Goal: Task Accomplishment & Management: Manage account settings

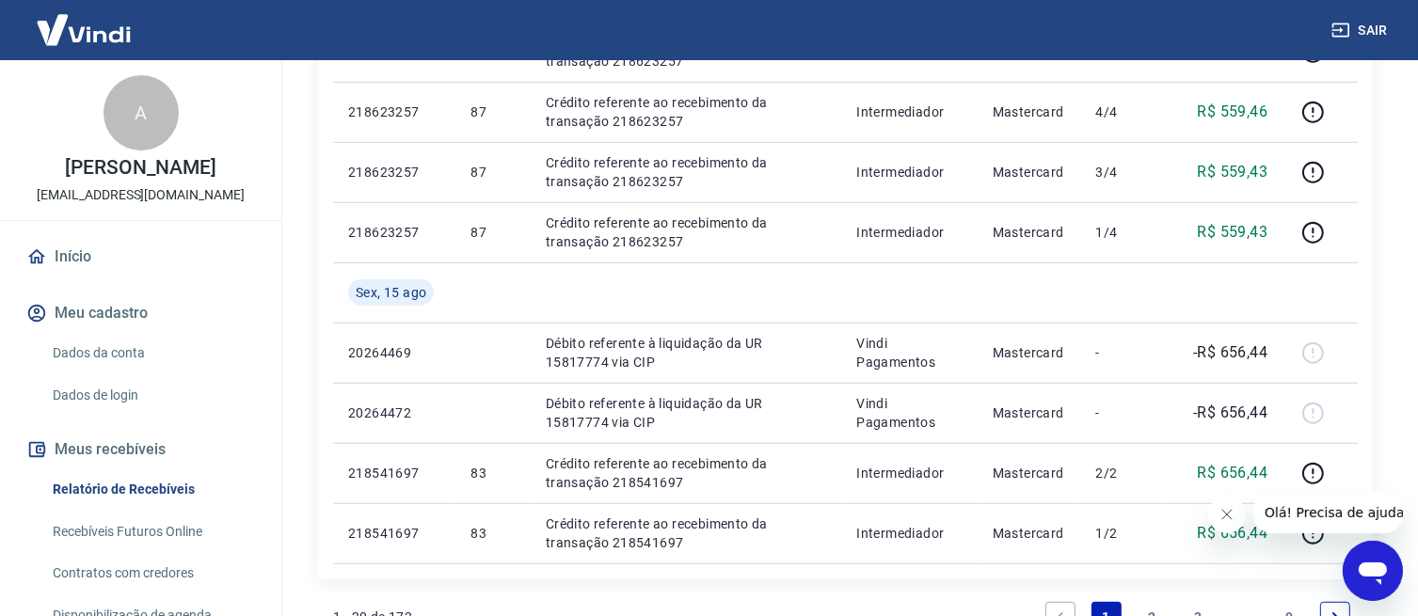
scroll to position [1350, 0]
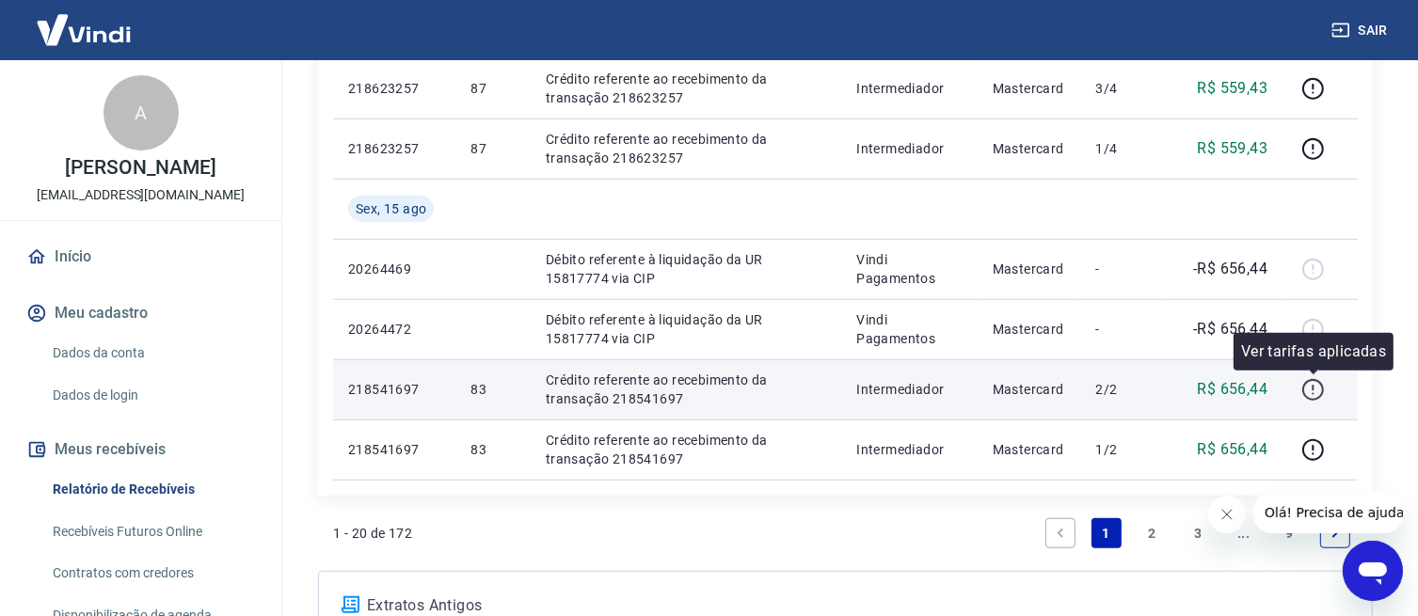
click at [1318, 388] on icon "button" at bounding box center [1313, 390] width 24 height 24
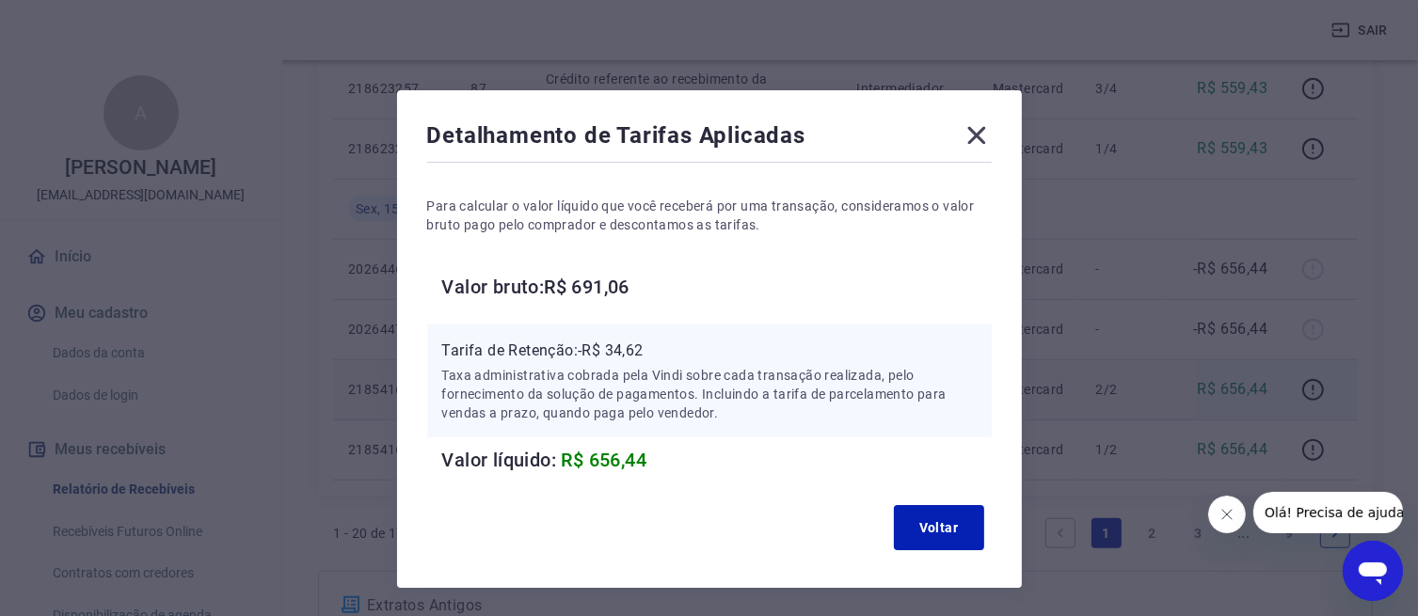
click at [968, 143] on icon at bounding box center [976, 136] width 18 height 18
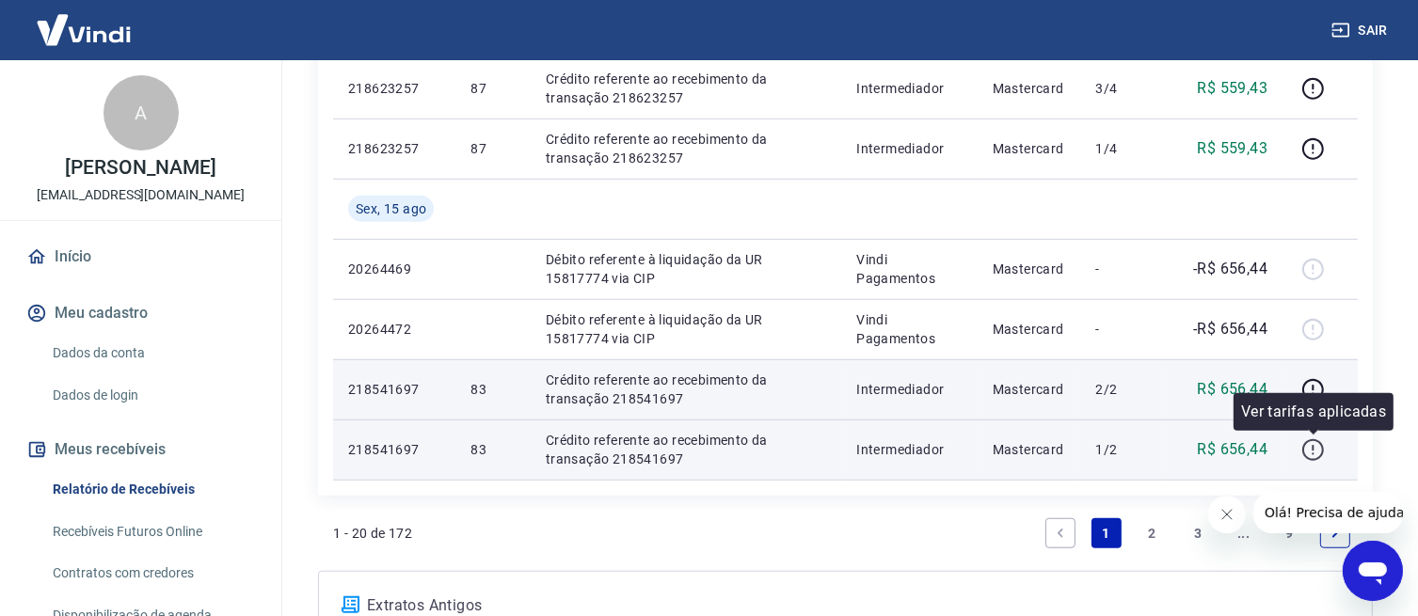
click at [1320, 449] on icon "button" at bounding box center [1313, 450] width 24 height 24
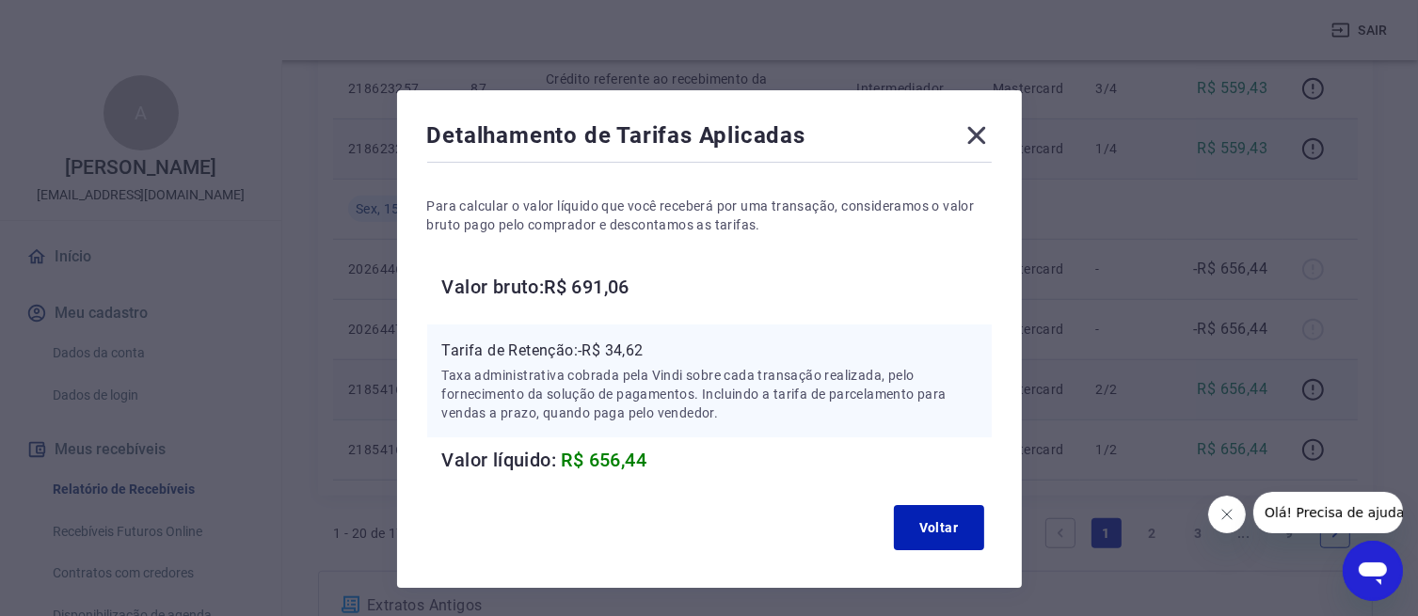
click at [979, 134] on icon at bounding box center [977, 135] width 30 height 30
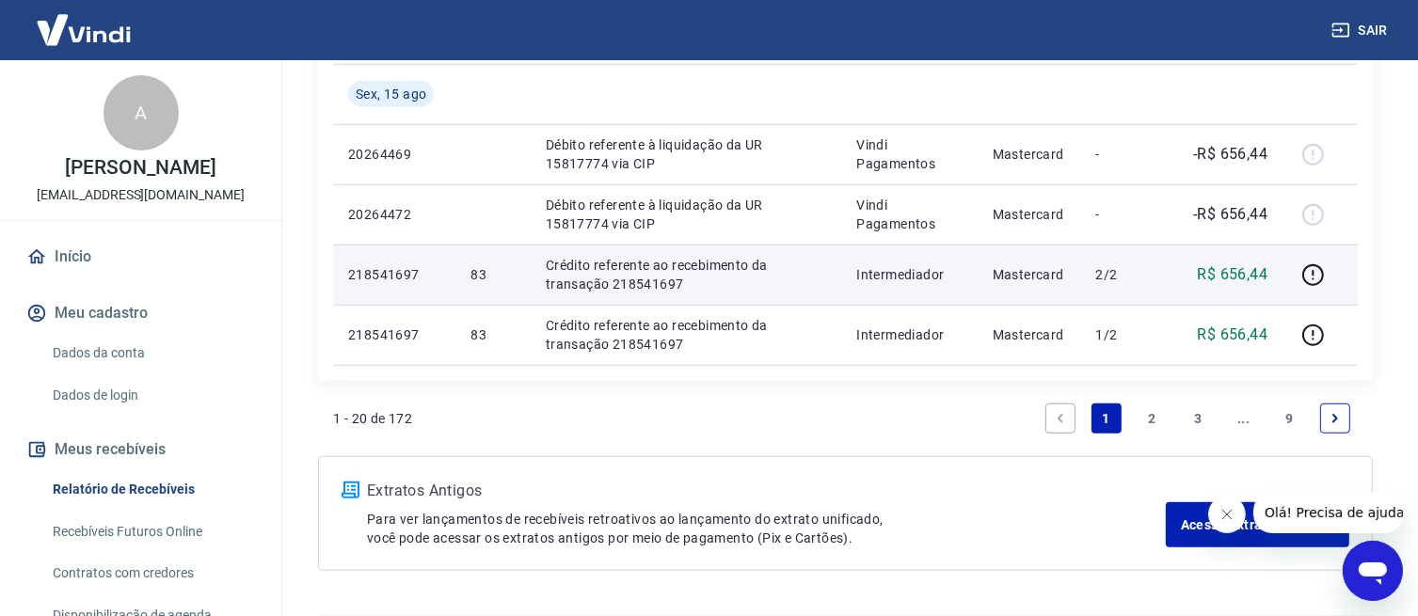
scroll to position [1507, 0]
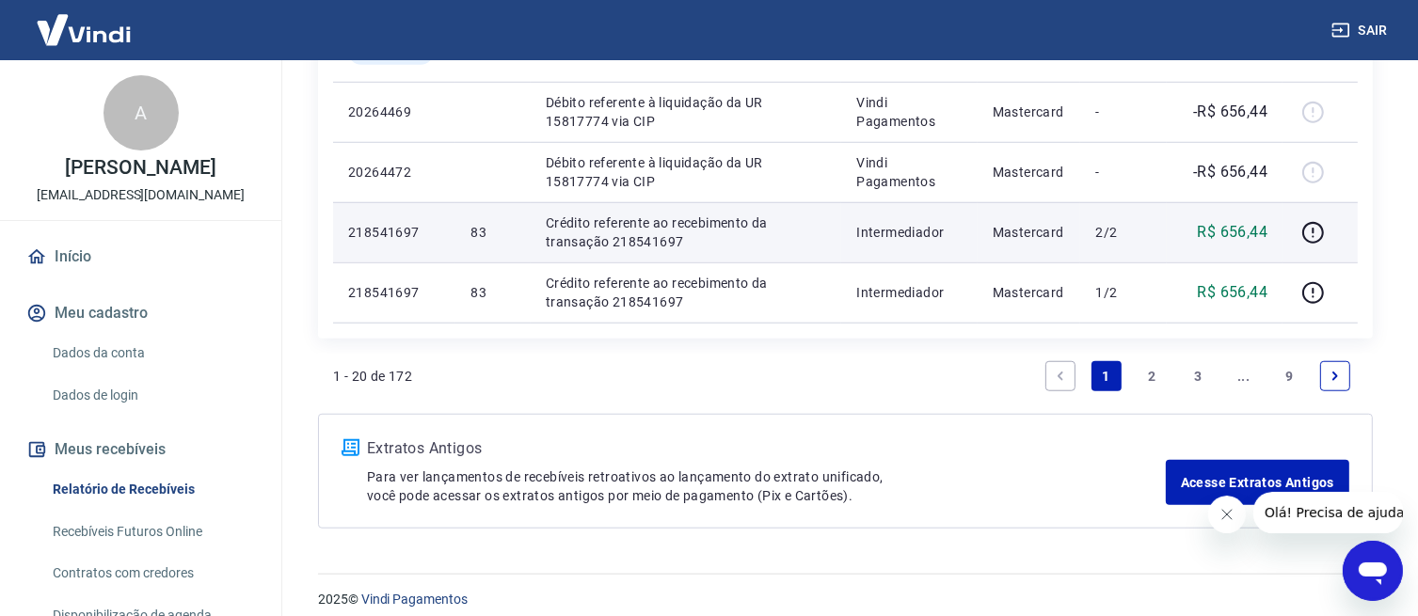
click at [1154, 378] on link "2" at bounding box center [1152, 376] width 30 height 30
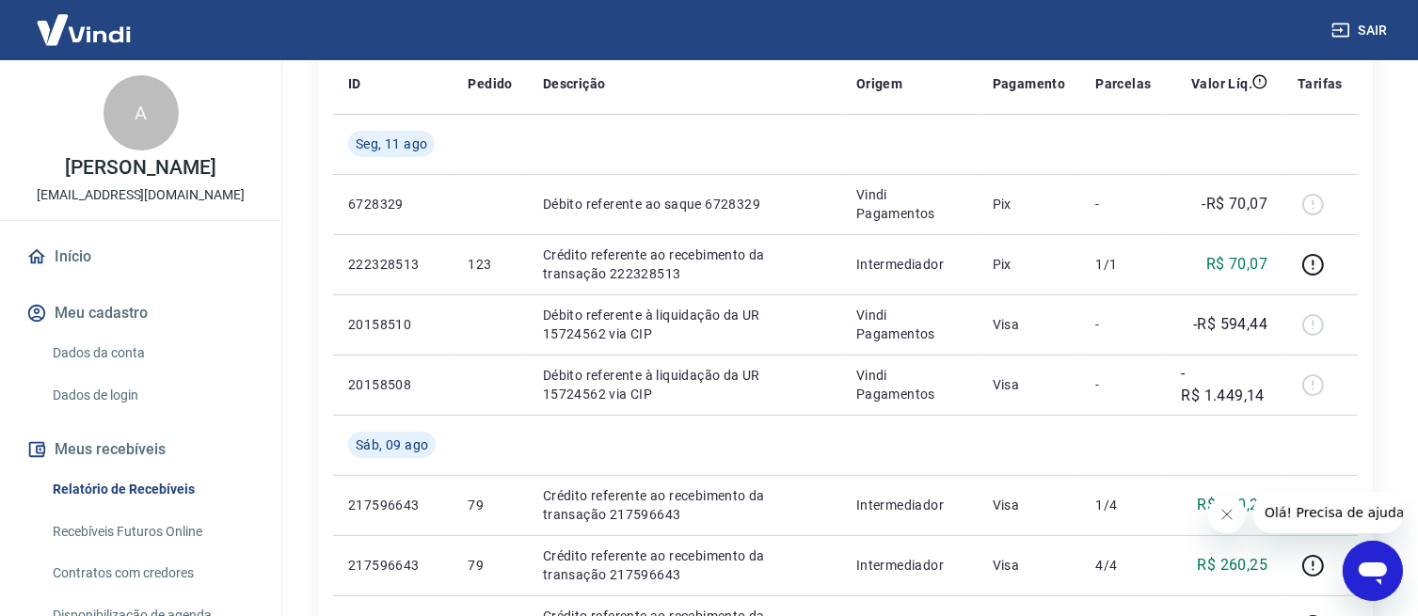
scroll to position [282, 0]
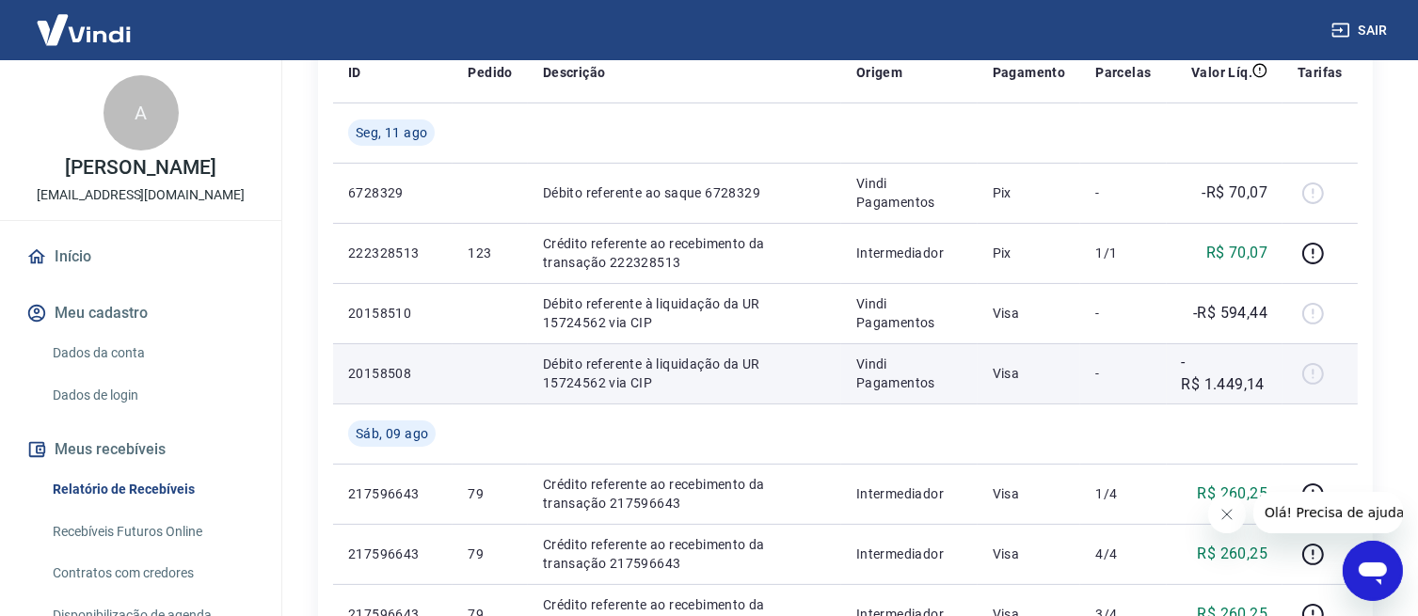
click at [1233, 386] on p "-R$ 1.449,14" at bounding box center [1225, 373] width 87 height 45
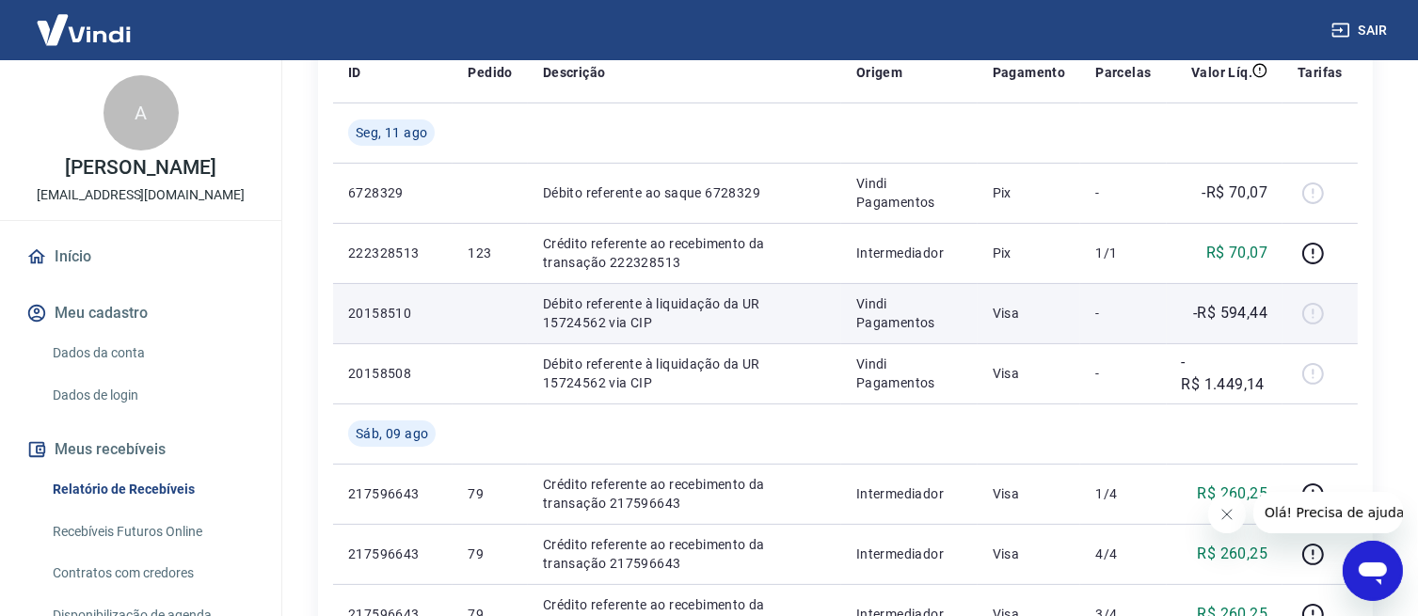
click at [1235, 314] on p "-R$ 594,44" at bounding box center [1230, 313] width 74 height 23
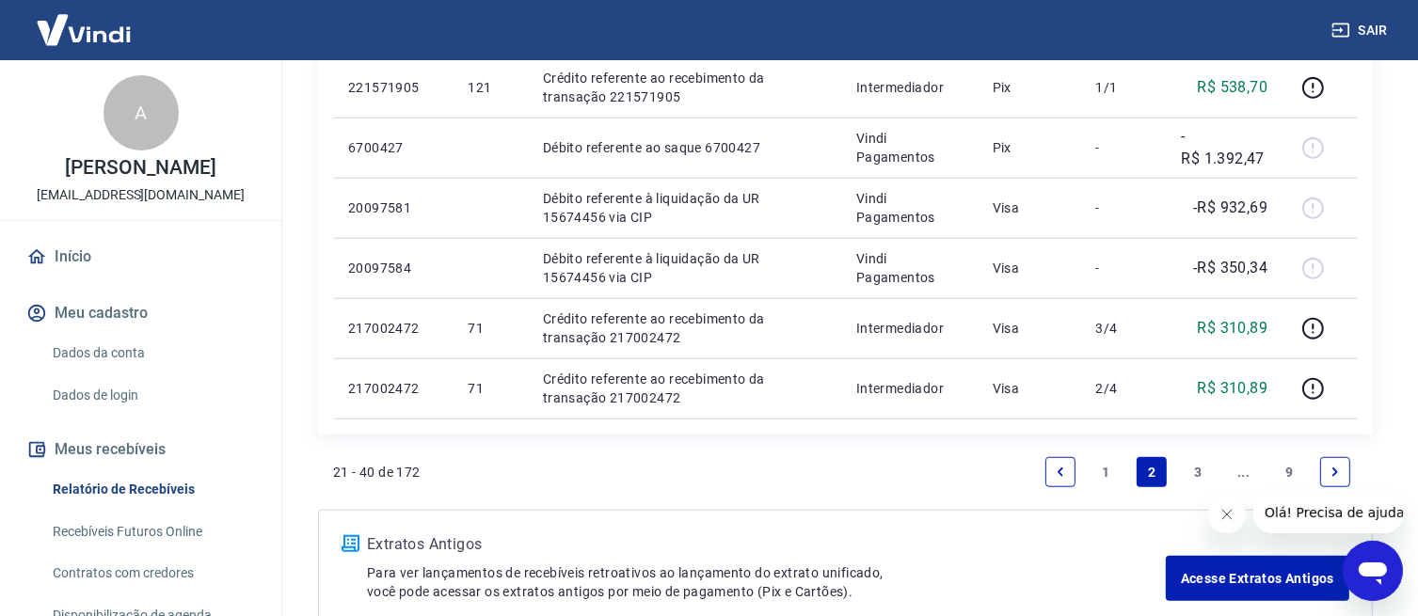
scroll to position [1495, 0]
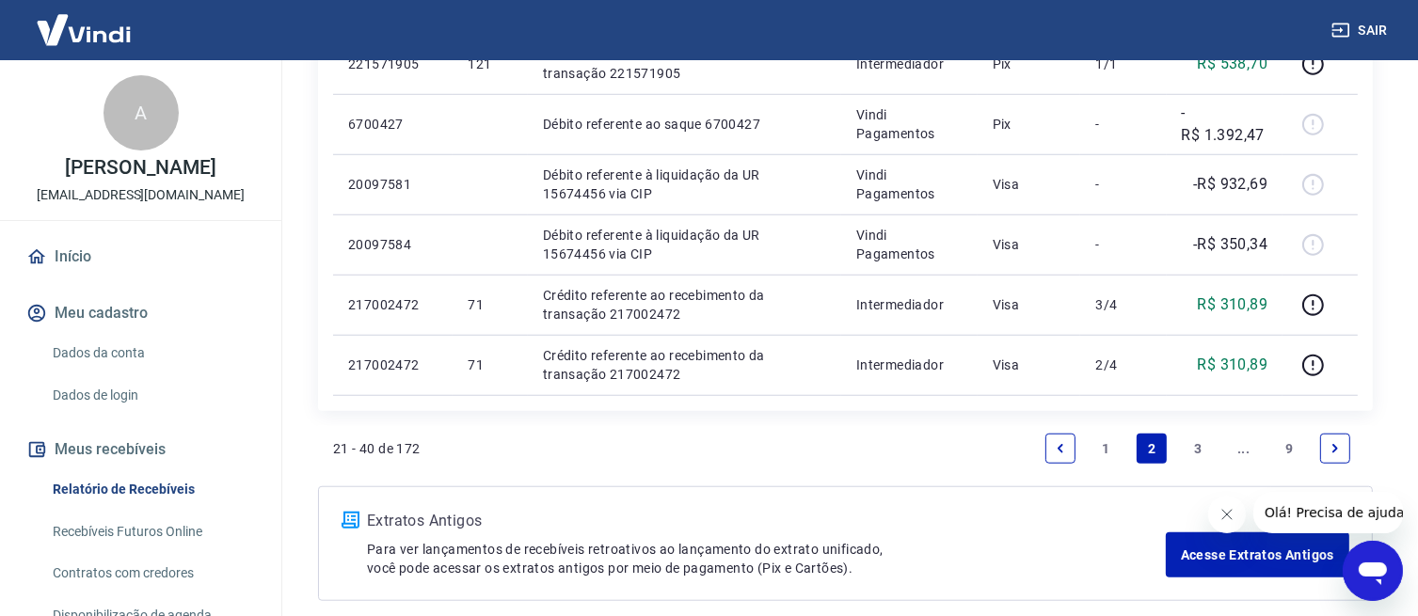
click at [1195, 434] on link "3" at bounding box center [1198, 449] width 30 height 30
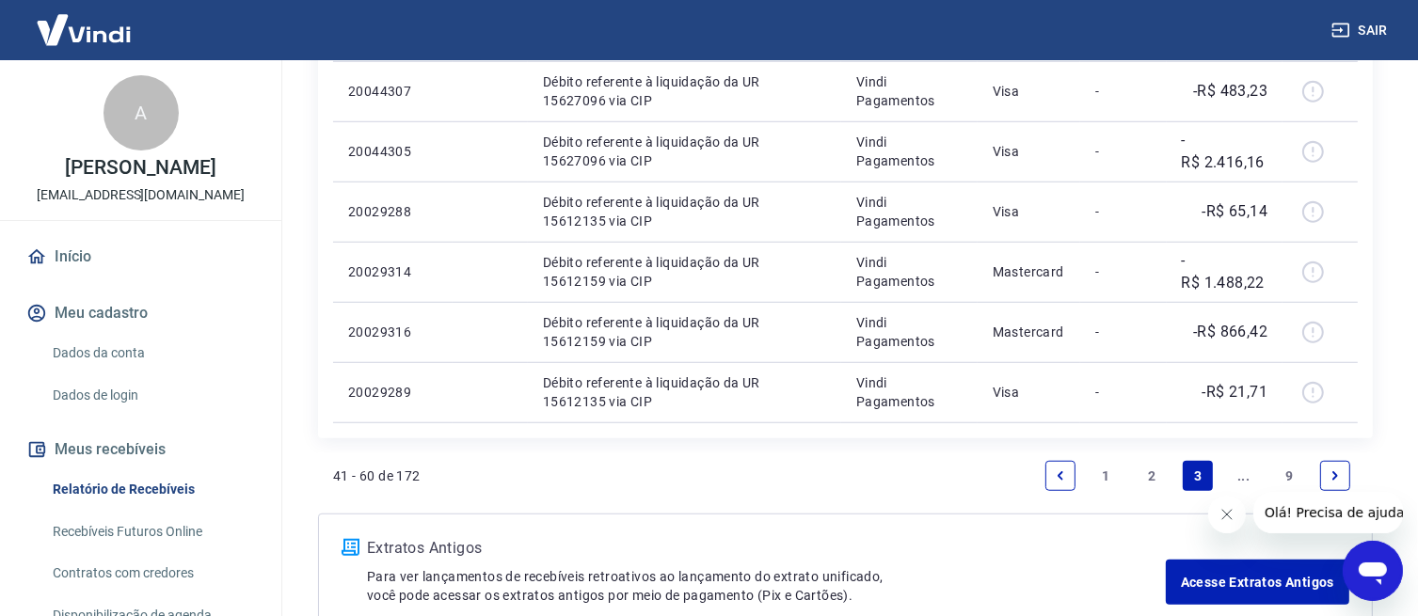
scroll to position [1352, 0]
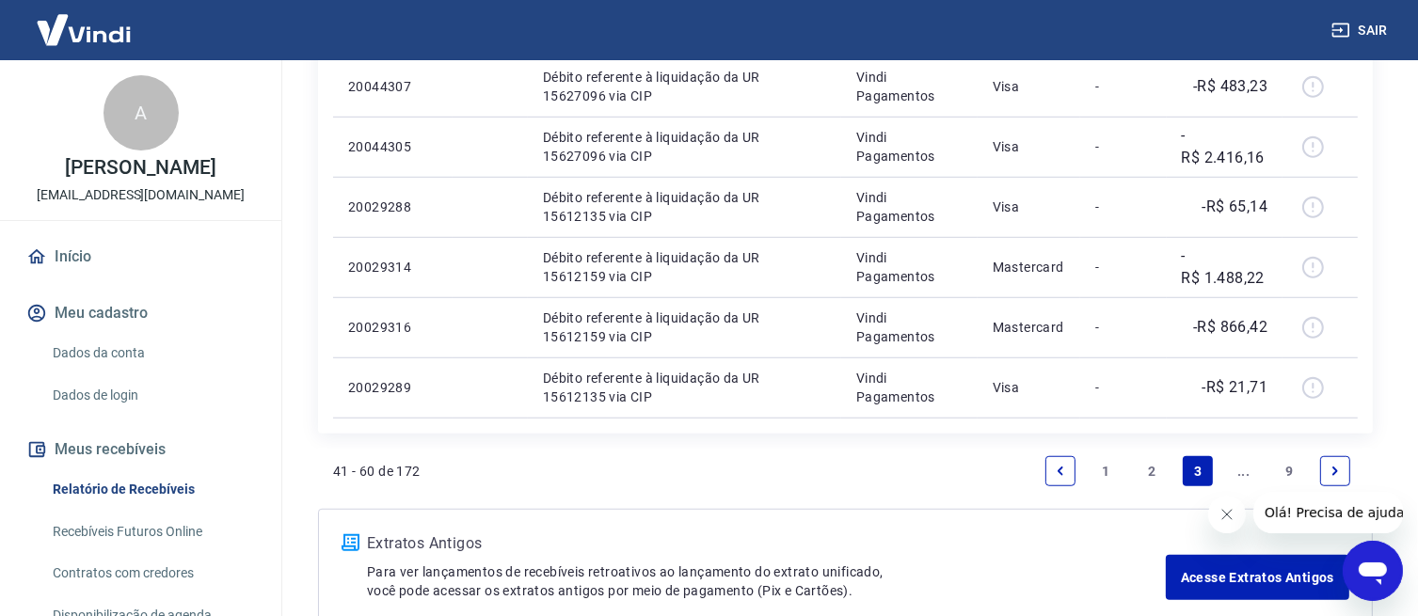
drag, startPoint x: 1416, startPoint y: 446, endPoint x: 1418, endPoint y: 464, distance: 18.0
click at [1337, 474] on icon "Next page" at bounding box center [1335, 471] width 13 height 13
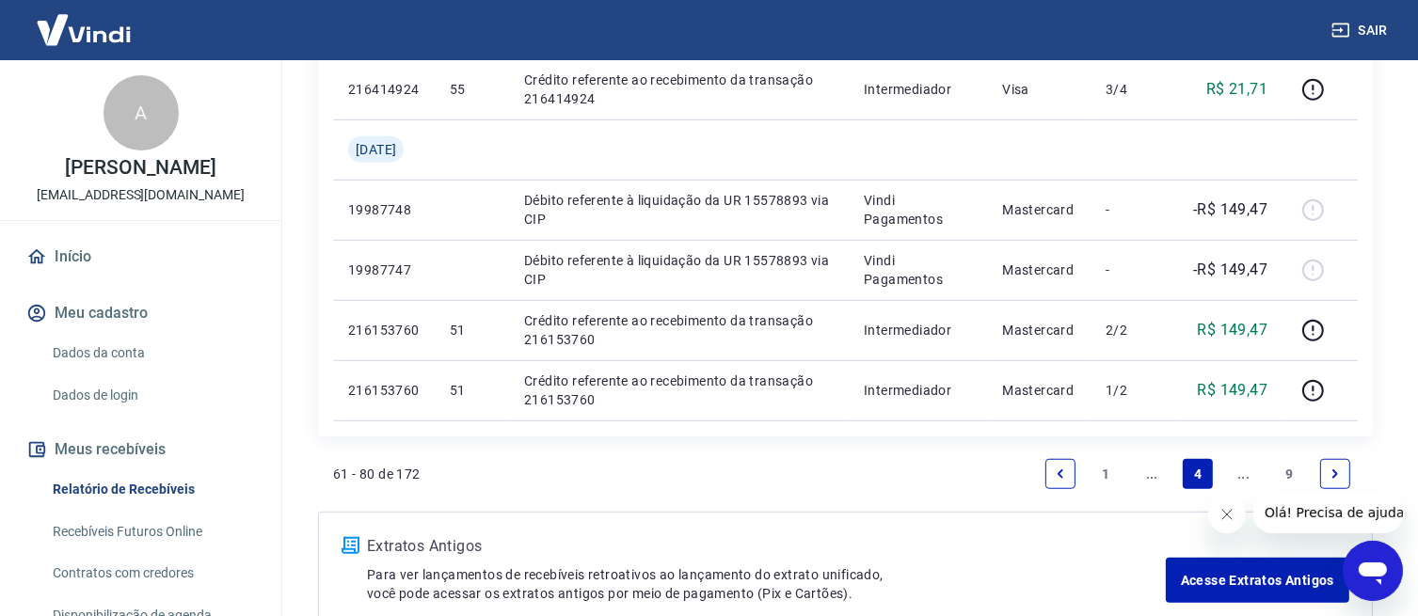
scroll to position [1382, 0]
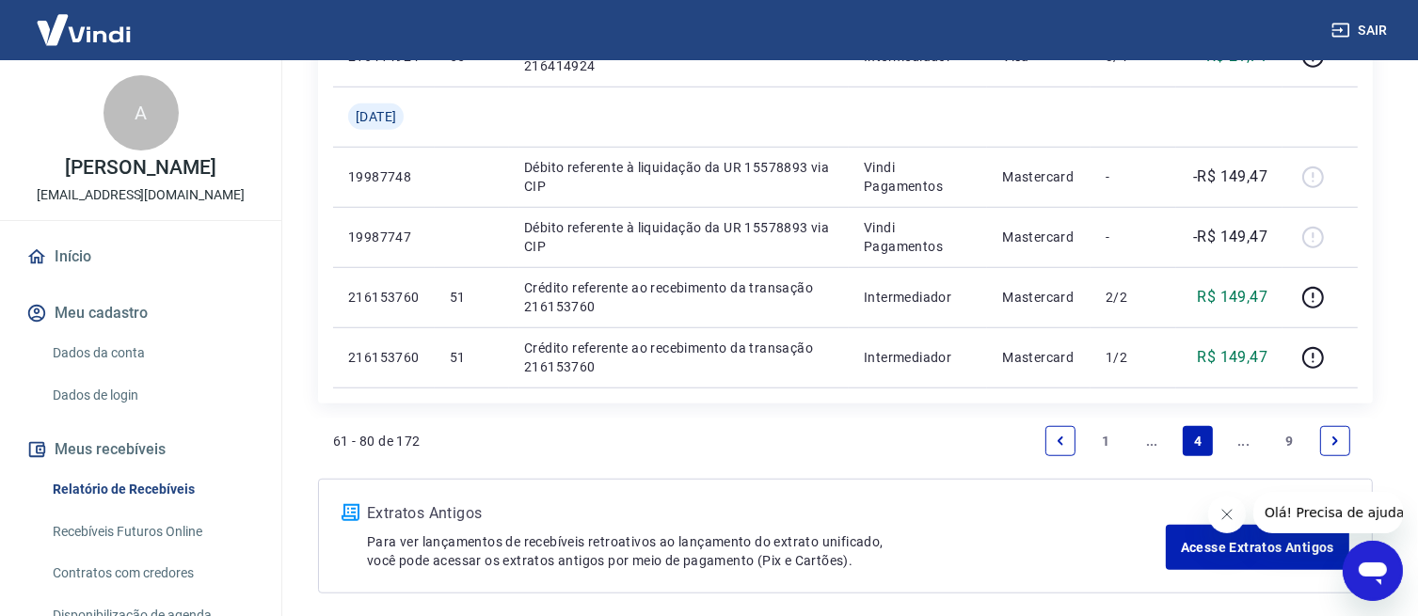
click at [1326, 433] on link "Next page" at bounding box center [1335, 441] width 30 height 30
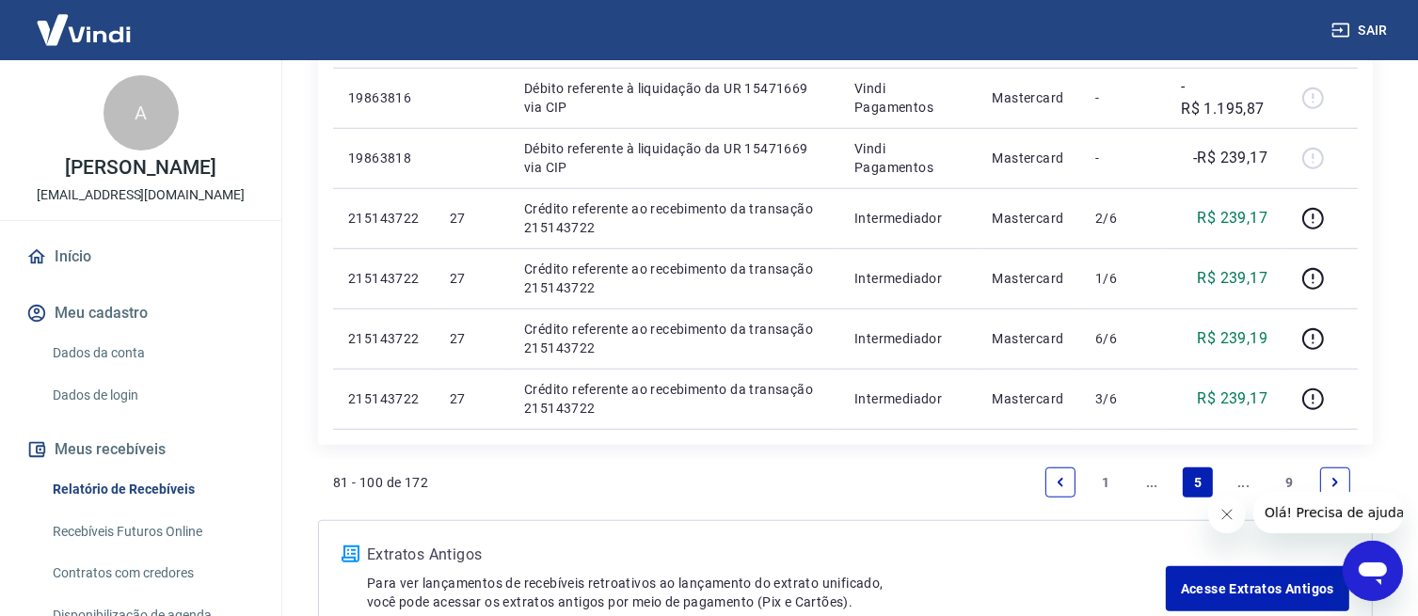
scroll to position [1418, 0]
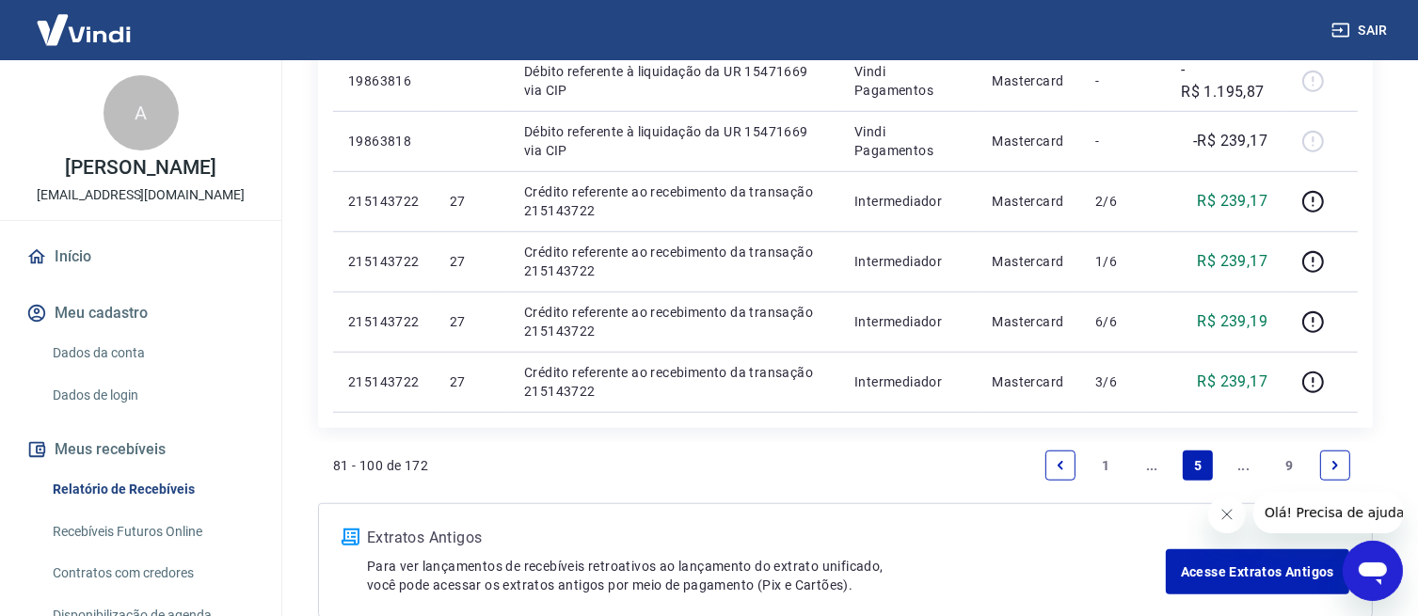
click at [1104, 463] on link "1" at bounding box center [1106, 466] width 30 height 30
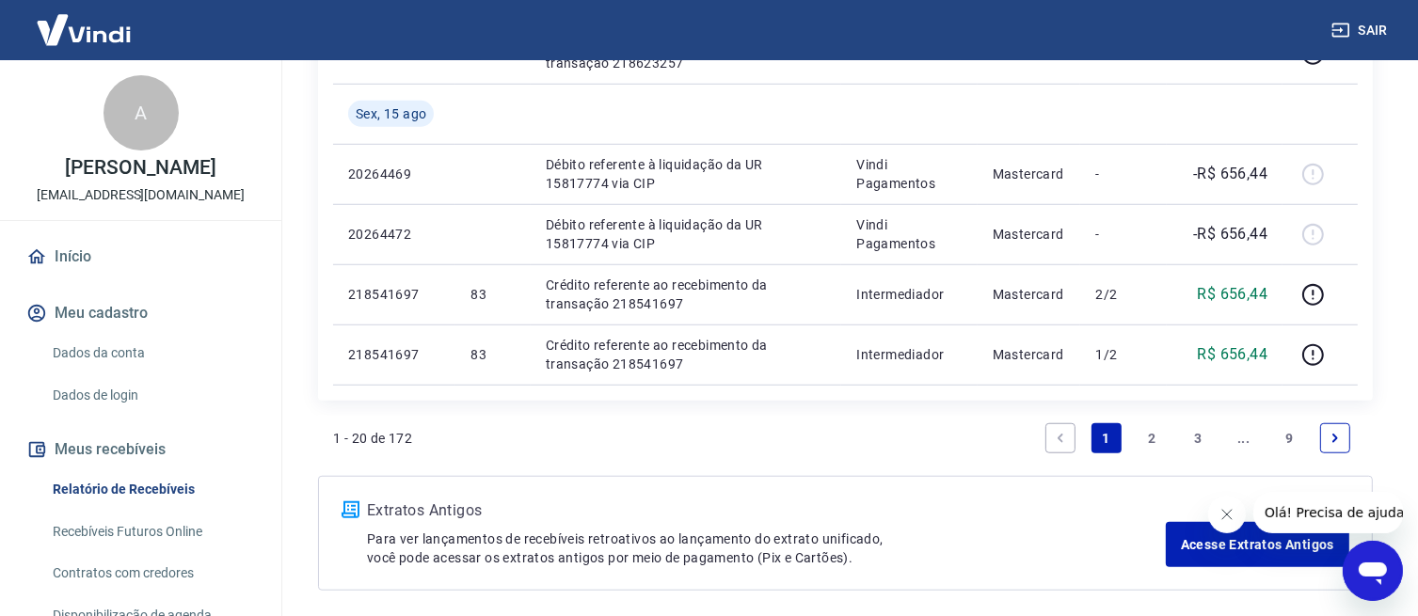
scroll to position [1460, 0]
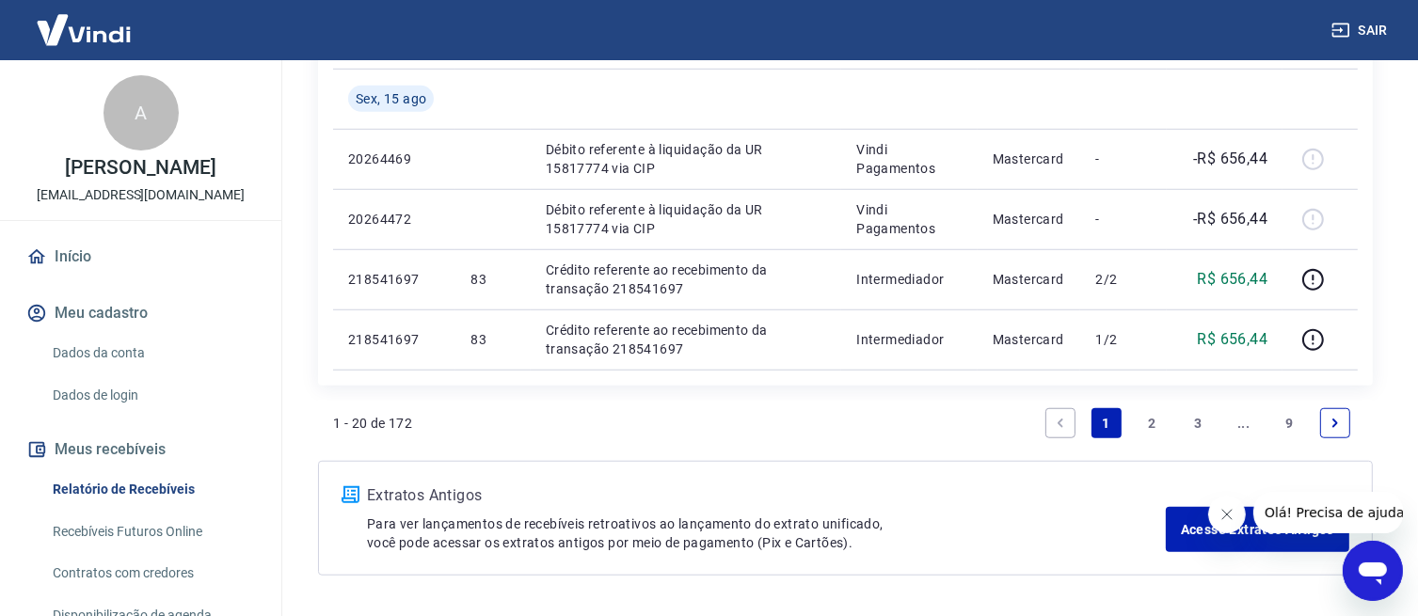
click at [1152, 426] on link "2" at bounding box center [1152, 423] width 30 height 30
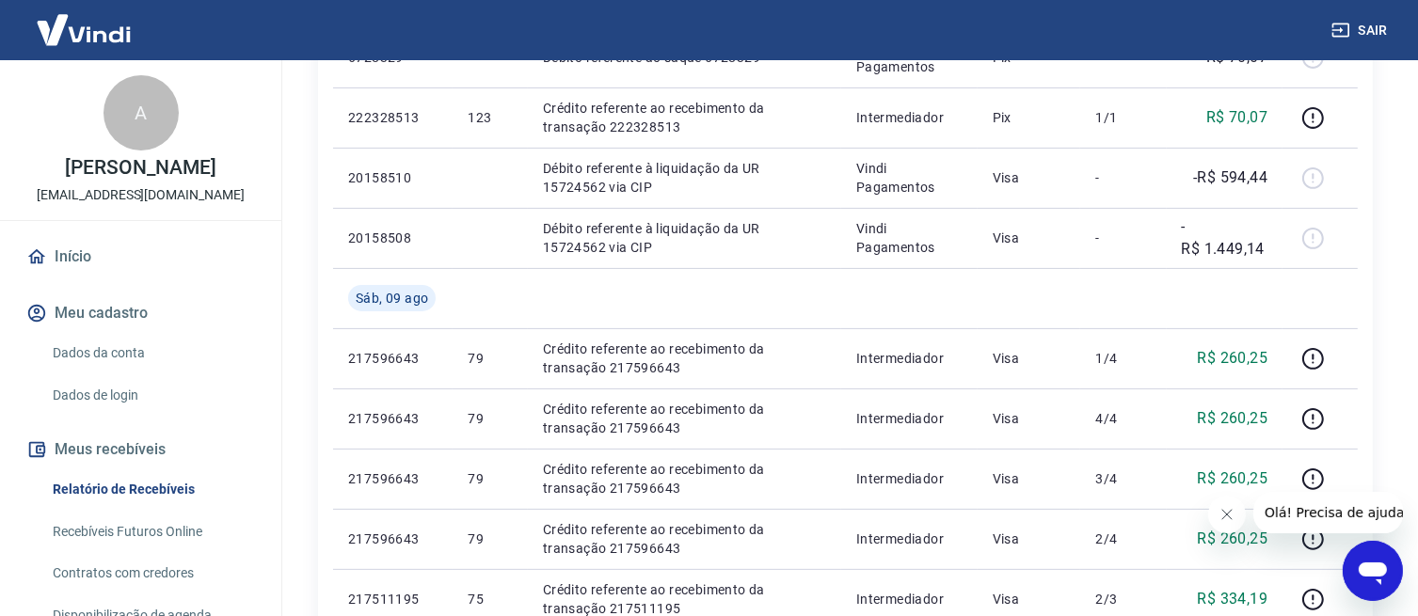
scroll to position [427, 0]
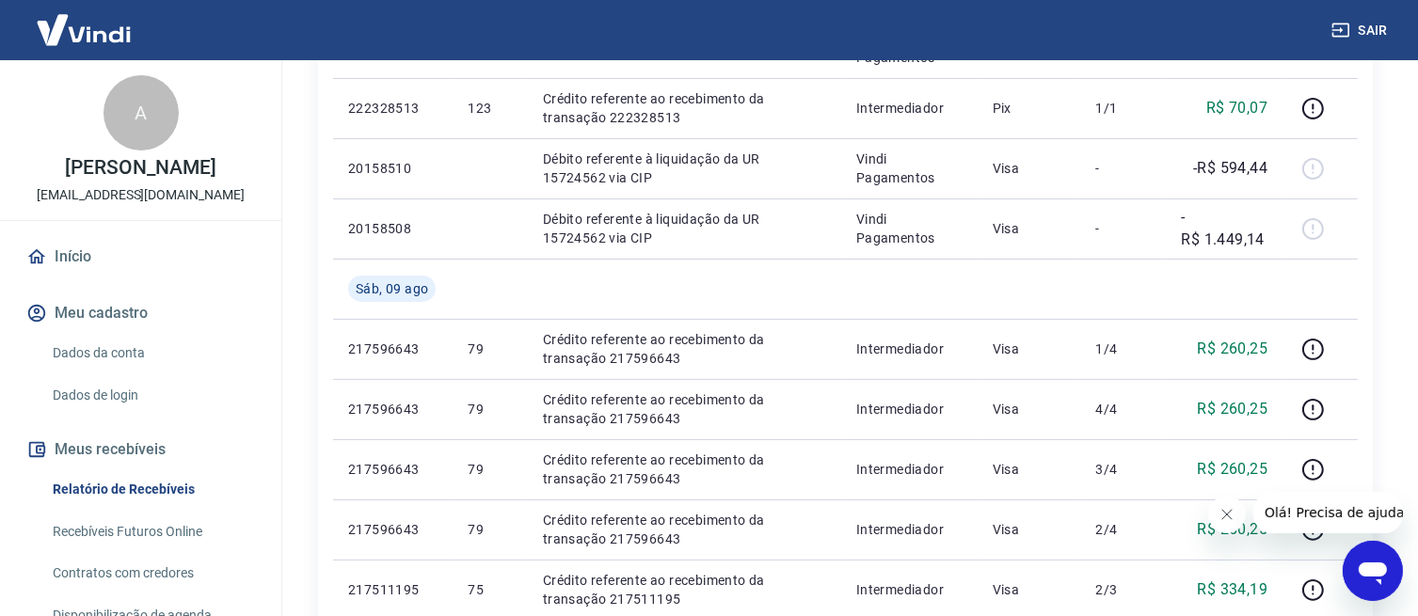
click at [159, 519] on link "Recebíveis Futuros Online" at bounding box center [152, 532] width 214 height 39
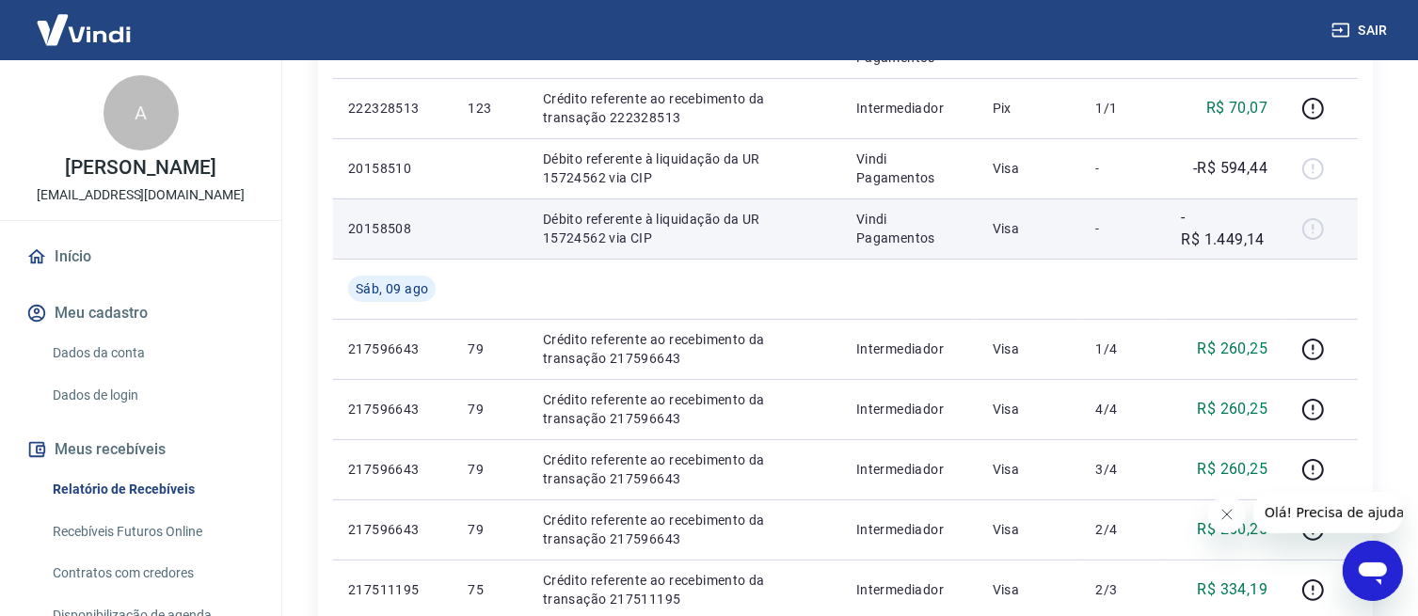
click at [1209, 247] on p "-R$ 1.449,14" at bounding box center [1225, 228] width 87 height 45
click at [1295, 234] on td at bounding box center [1320, 229] width 75 height 60
click at [662, 215] on p "Débito referente à liquidação da UR 15724562 via CIP" at bounding box center [684, 229] width 283 height 38
drag, startPoint x: 662, startPoint y: 215, endPoint x: 687, endPoint y: 242, distance: 36.6
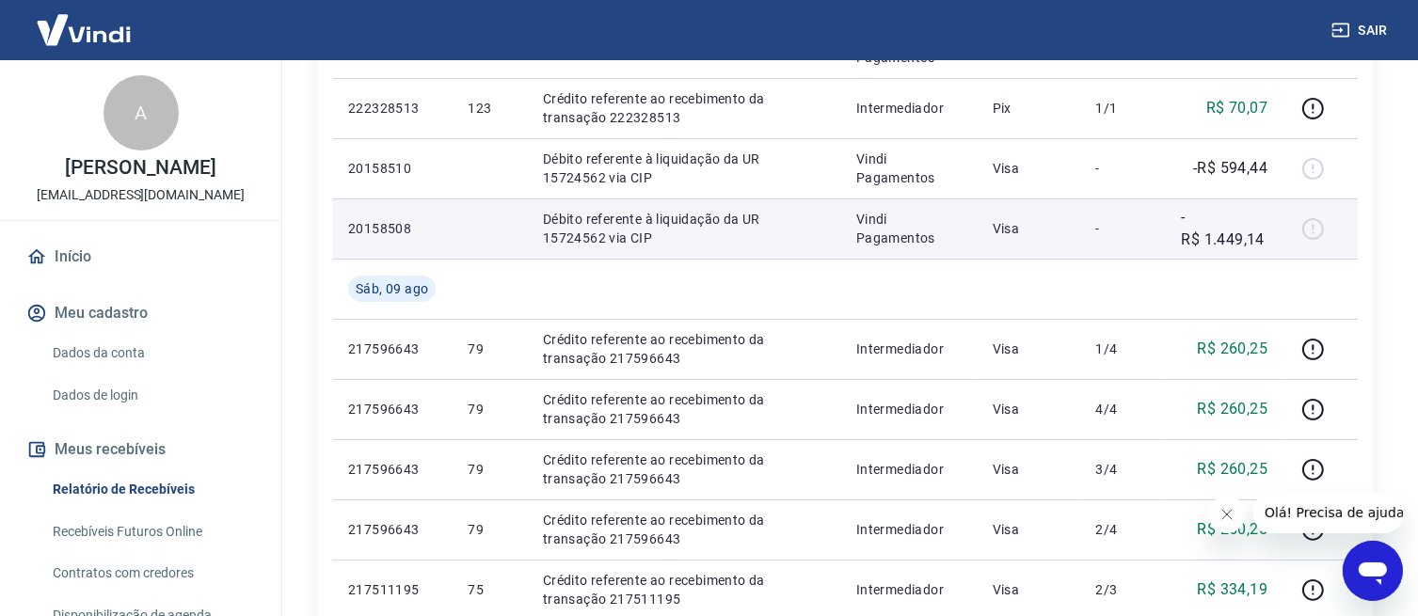
click at [687, 242] on p "Débito referente à liquidação da UR 15724562 via CIP" at bounding box center [684, 229] width 283 height 38
drag, startPoint x: 763, startPoint y: 219, endPoint x: 823, endPoint y: 222, distance: 60.3
click at [823, 222] on p "Débito referente à liquidação da UR 15724562 via CIP" at bounding box center [684, 229] width 283 height 38
copy p "15724562"
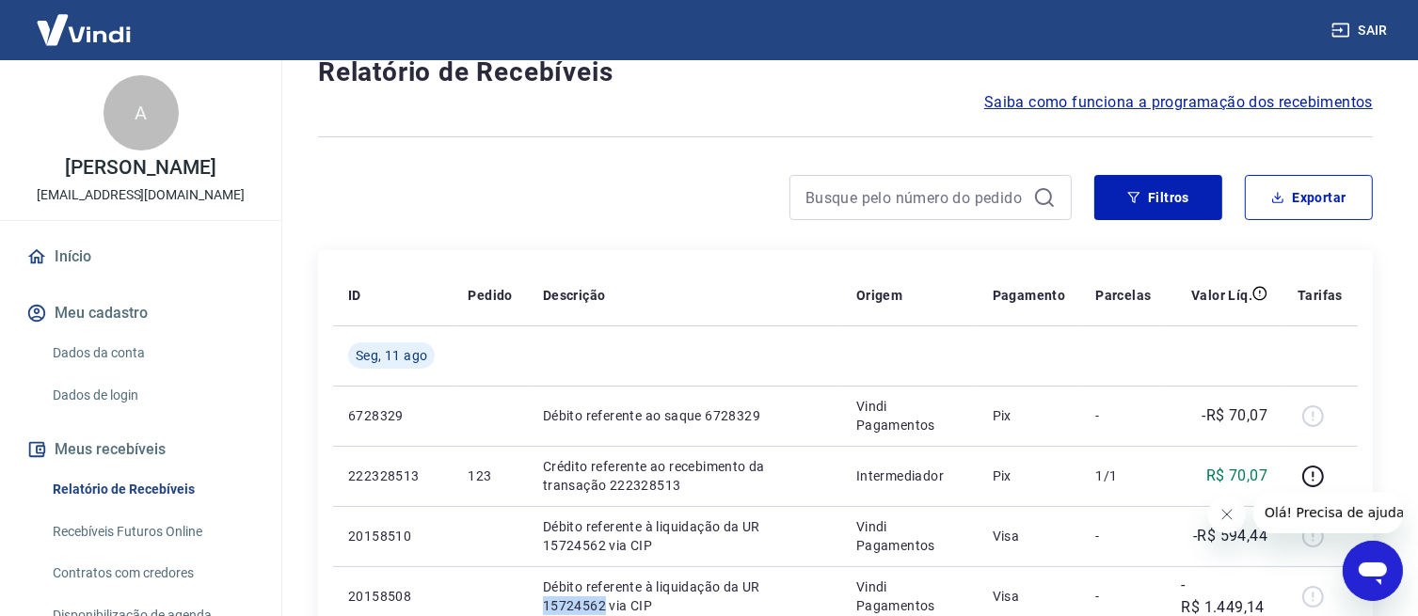
scroll to position [88, 0]
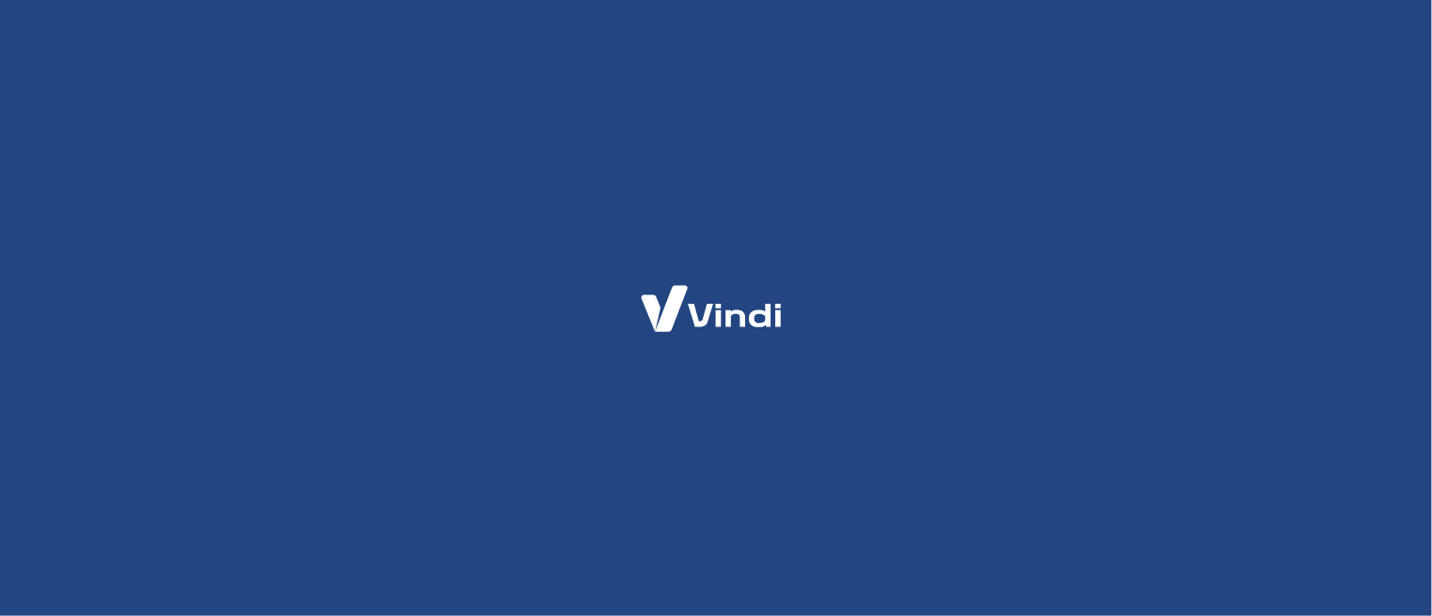
click at [303, 226] on div at bounding box center [716, 308] width 1432 height 616
click at [764, 314] on img at bounding box center [711, 309] width 183 height 87
click at [639, 313] on img at bounding box center [711, 309] width 183 height 87
